Goal: Task Accomplishment & Management: Manage account settings

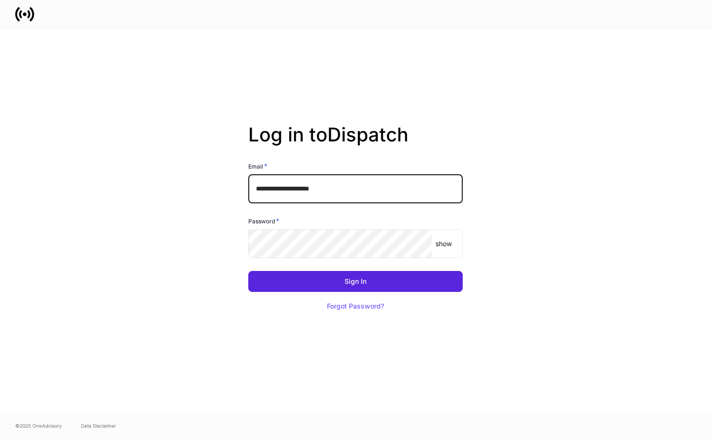
click at [370, 191] on input "**********" at bounding box center [355, 189] width 214 height 29
click at [0, 440] on com-1password-button at bounding box center [0, 440] width 0 height 0
click at [394, 195] on input "**********" at bounding box center [355, 189] width 214 height 29
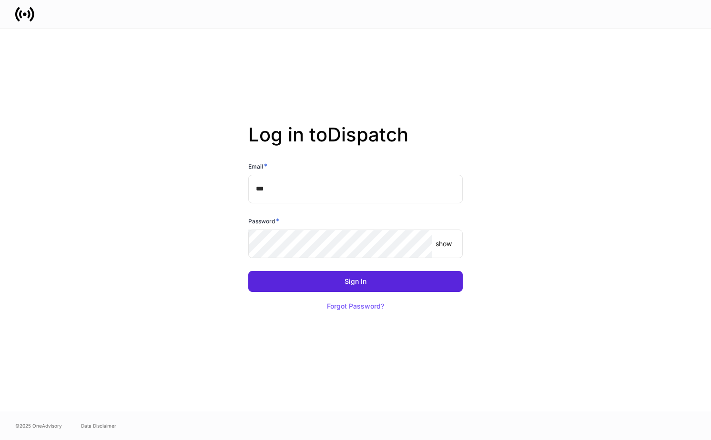
type input "**********"
